Goal: Check status: Check status

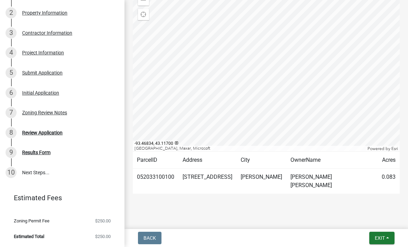
scroll to position [127, 0]
click at [28, 152] on div "Results Form" at bounding box center [36, 152] width 28 height 5
click at [25, 134] on div "Review Application" at bounding box center [42, 132] width 40 height 5
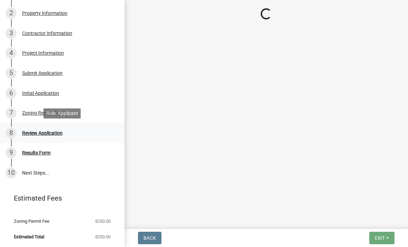
scroll to position [0, 0]
click at [27, 111] on div "Zoning Review Notes" at bounding box center [44, 112] width 45 height 5
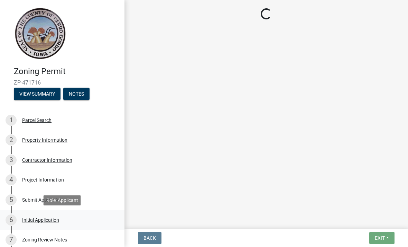
click at [29, 217] on div "Initial Application" at bounding box center [40, 219] width 37 height 5
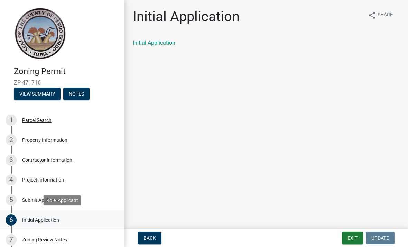
click at [35, 224] on div "6 Initial Application" at bounding box center [60, 219] width 108 height 11
click at [41, 93] on button "View Summary" at bounding box center [37, 93] width 47 height 12
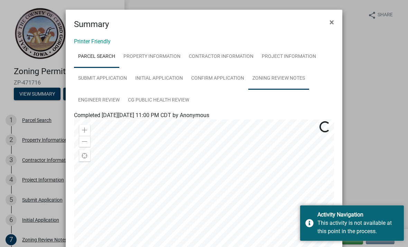
click at [293, 72] on link "Zoning Review Notes" at bounding box center [278, 78] width 61 height 22
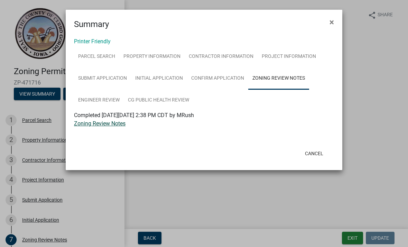
click at [99, 125] on link "Zoning Review Notes" at bounding box center [100, 123] width 52 height 7
click at [332, 26] on span "×" at bounding box center [332, 22] width 4 height 10
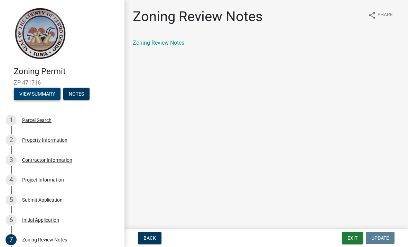
click at [43, 93] on button "View Summary" at bounding box center [37, 93] width 47 height 12
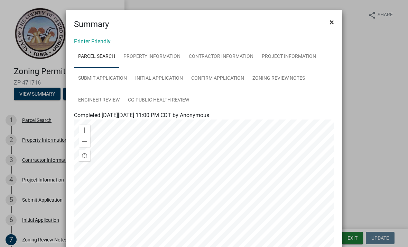
click at [333, 26] on span "×" at bounding box center [332, 22] width 4 height 10
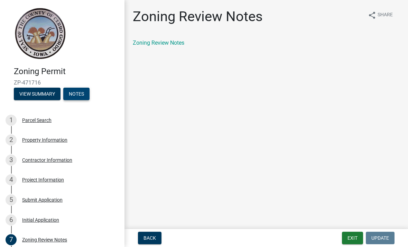
click at [79, 97] on button "Notes" at bounding box center [76, 93] width 26 height 12
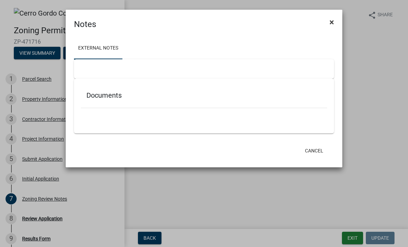
click at [335, 25] on button "×" at bounding box center [332, 21] width 16 height 19
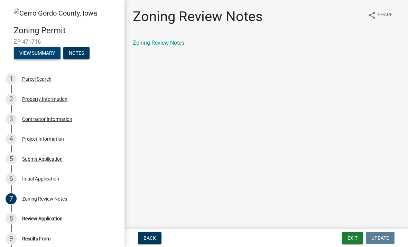
click at [39, 48] on button "View Summary" at bounding box center [37, 53] width 47 height 12
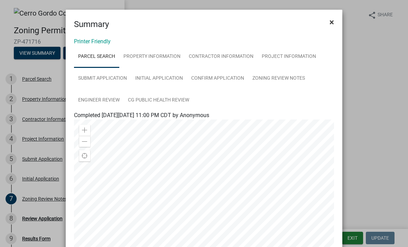
click at [329, 23] on button "×" at bounding box center [332, 21] width 16 height 19
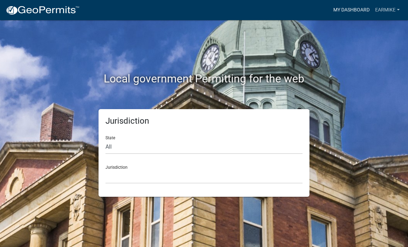
click at [346, 11] on link "My Dashboard" at bounding box center [352, 9] width 42 height 13
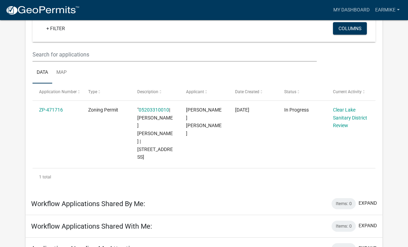
scroll to position [67, 0]
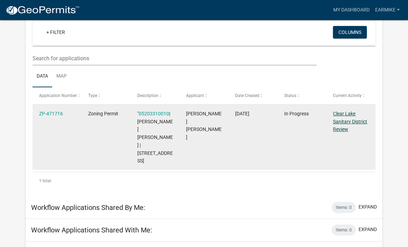
click at [347, 124] on link "Clear Lake Sanitary District Review" at bounding box center [350, 121] width 34 height 21
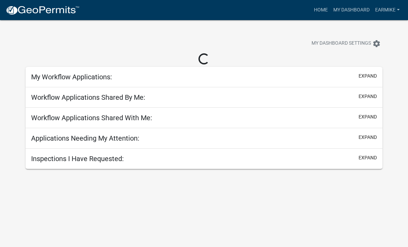
scroll to position [20, 0]
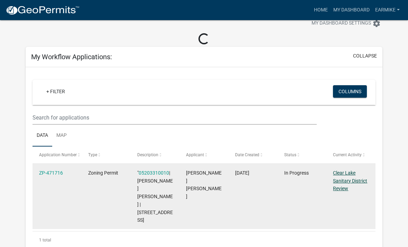
click at [353, 174] on link "Clear Lake Sanitary District Review" at bounding box center [350, 180] width 34 height 21
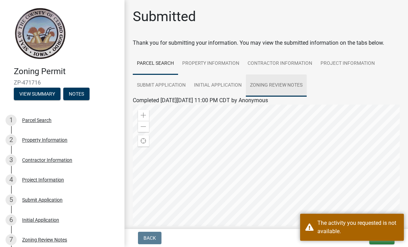
click at [265, 92] on link "Zoning Review Notes" at bounding box center [276, 85] width 61 height 22
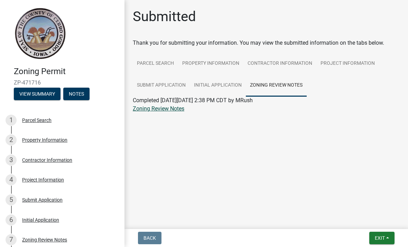
click at [157, 111] on link "Zoning Review Notes" at bounding box center [159, 108] width 52 height 7
